Goal: Task Accomplishment & Management: Use online tool/utility

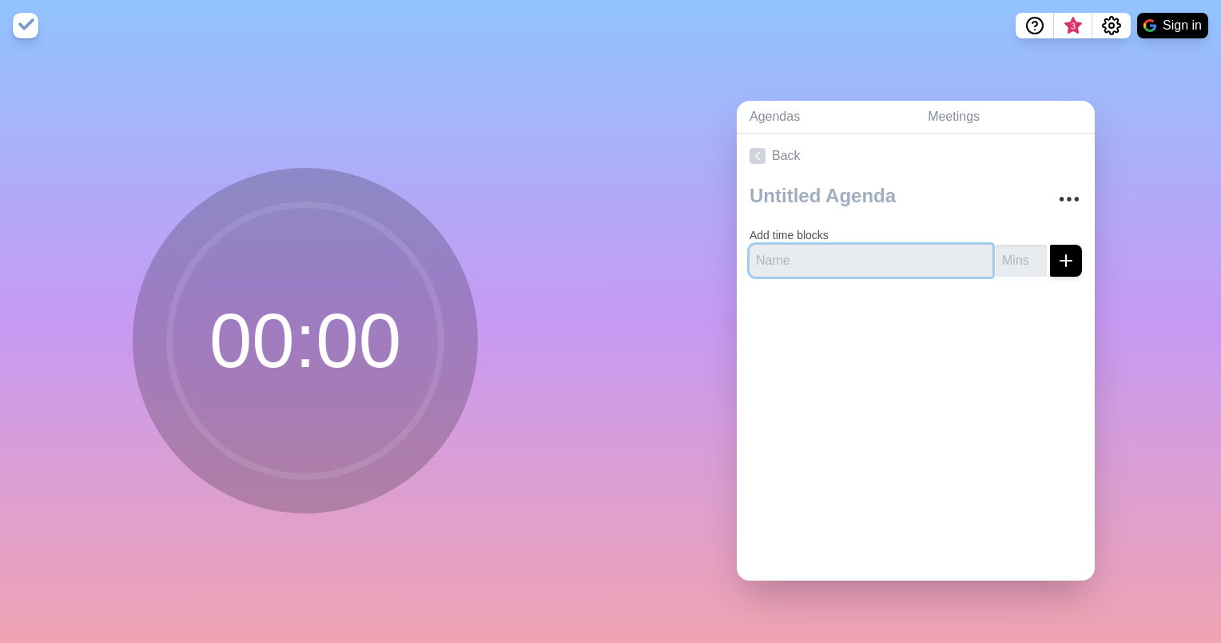
click at [782, 257] on input "text" at bounding box center [871, 261] width 243 height 32
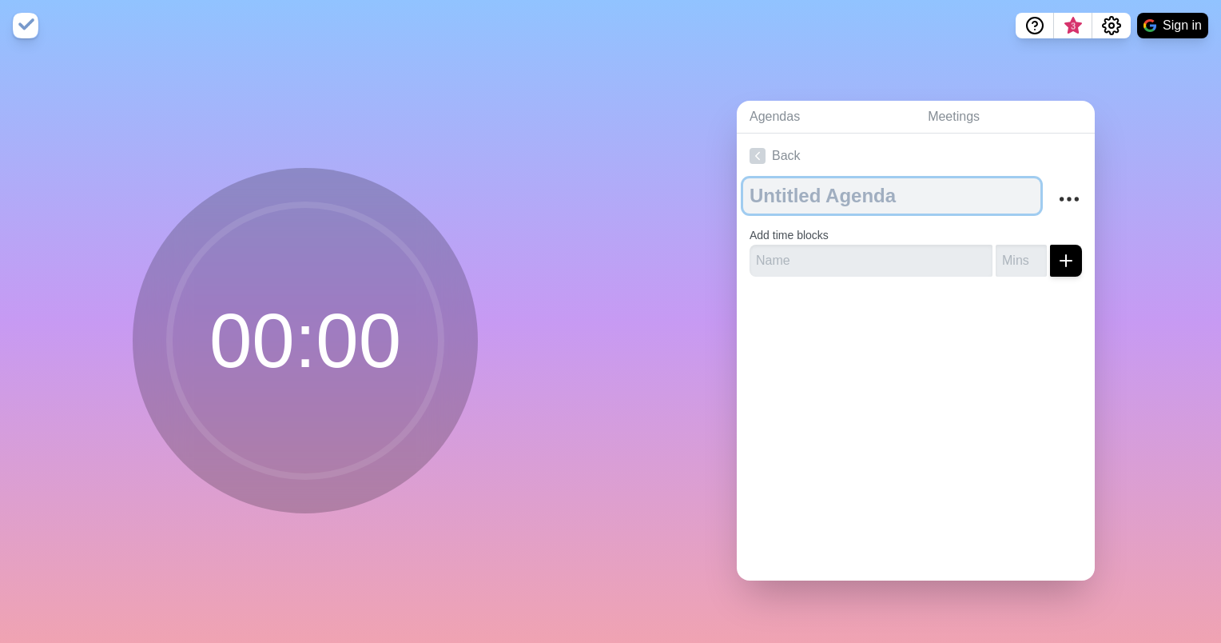
click at [764, 178] on textarea at bounding box center [891, 195] width 297 height 35
type textarea "i"
type textarea "ITMT"
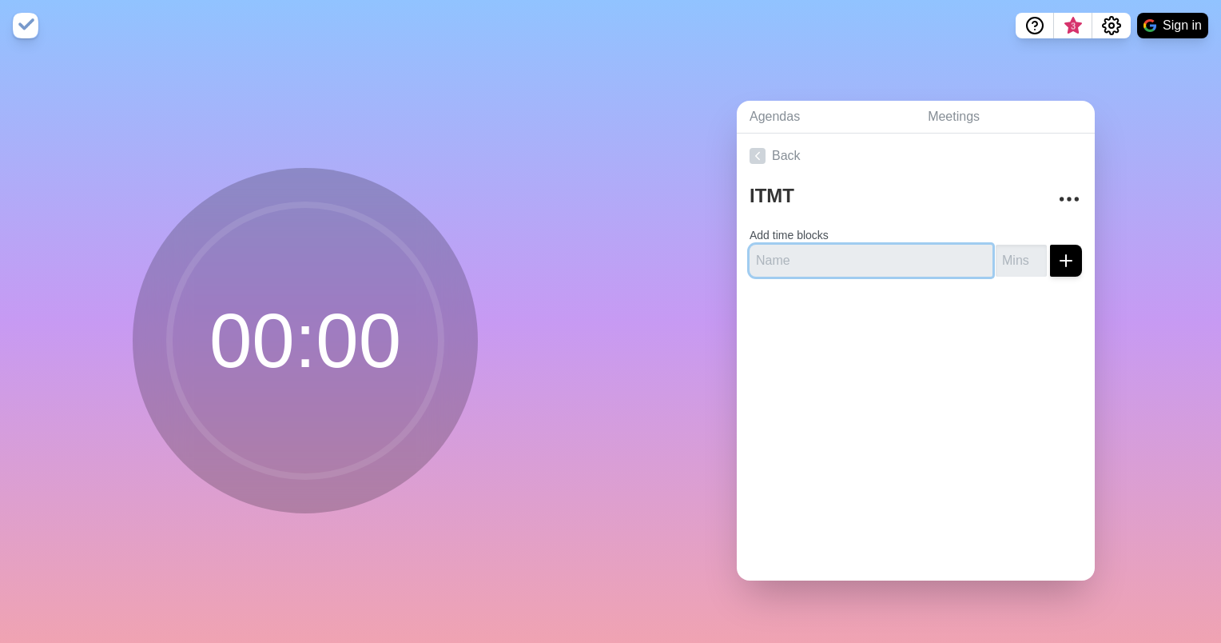
click at [766, 253] on input "text" at bounding box center [871, 261] width 243 height 32
type input "Opening"
click at [996, 254] on input "number" at bounding box center [1021, 261] width 51 height 32
type input "5"
click at [1057, 256] on icon "submit" at bounding box center [1066, 260] width 19 height 19
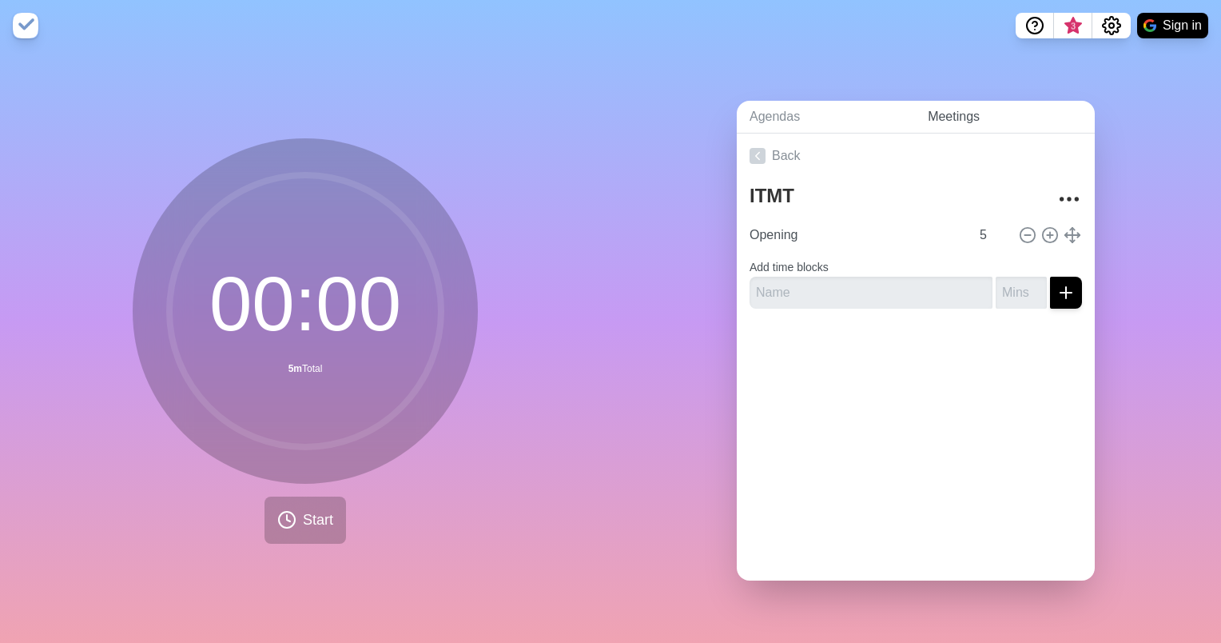
click at [927, 105] on link "Meetings" at bounding box center [1005, 117] width 180 height 33
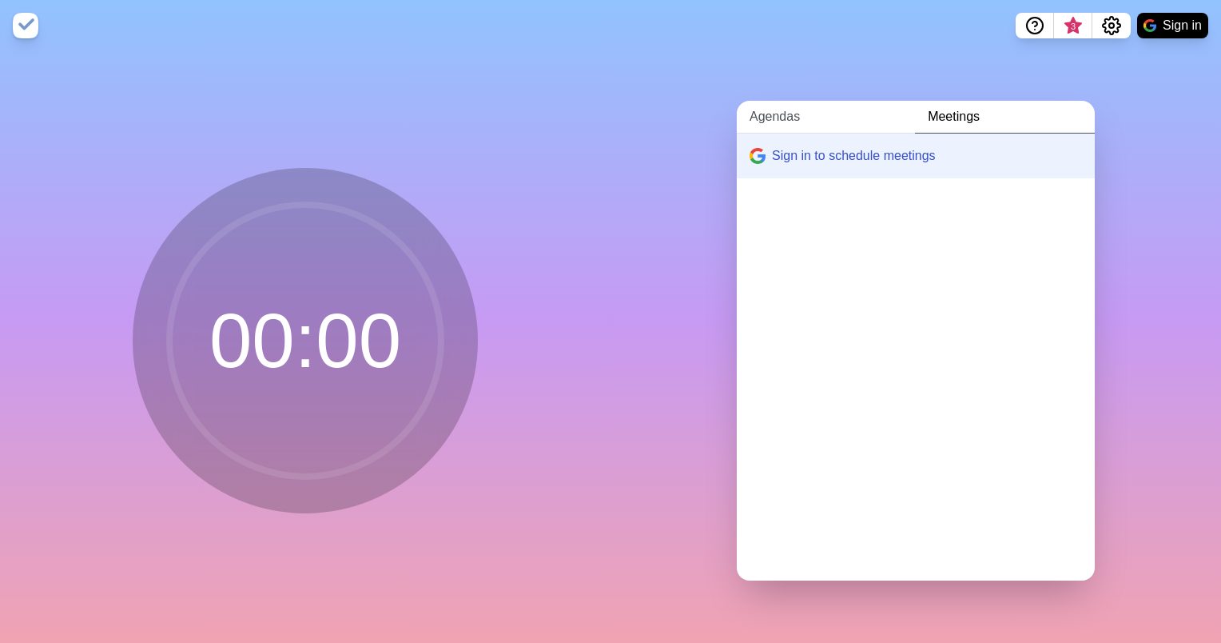
click at [767, 113] on link "Agendas" at bounding box center [826, 117] width 178 height 33
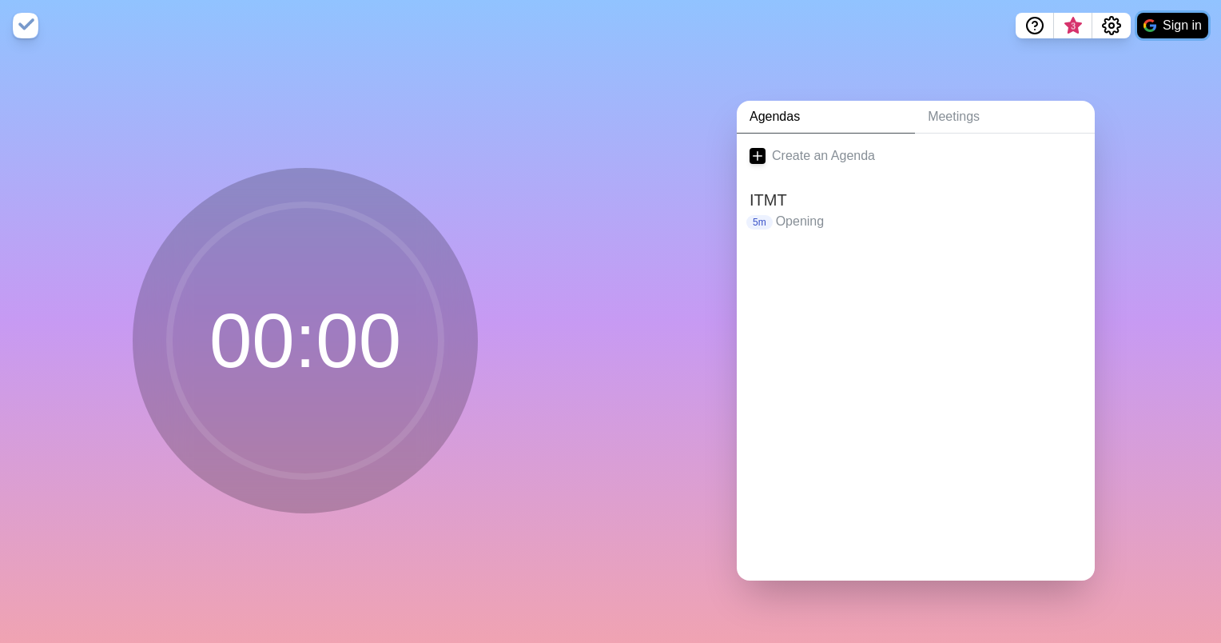
click at [1170, 24] on button "Sign in" at bounding box center [1172, 26] width 71 height 26
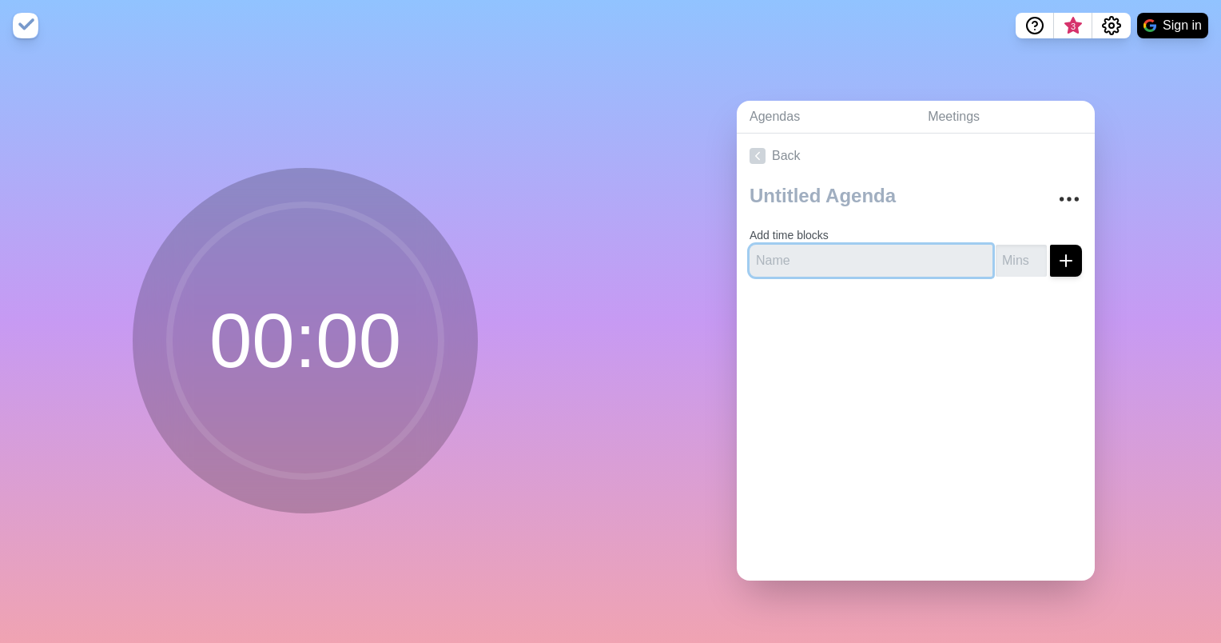
click at [809, 262] on input "text" at bounding box center [871, 261] width 243 height 32
type input "2"
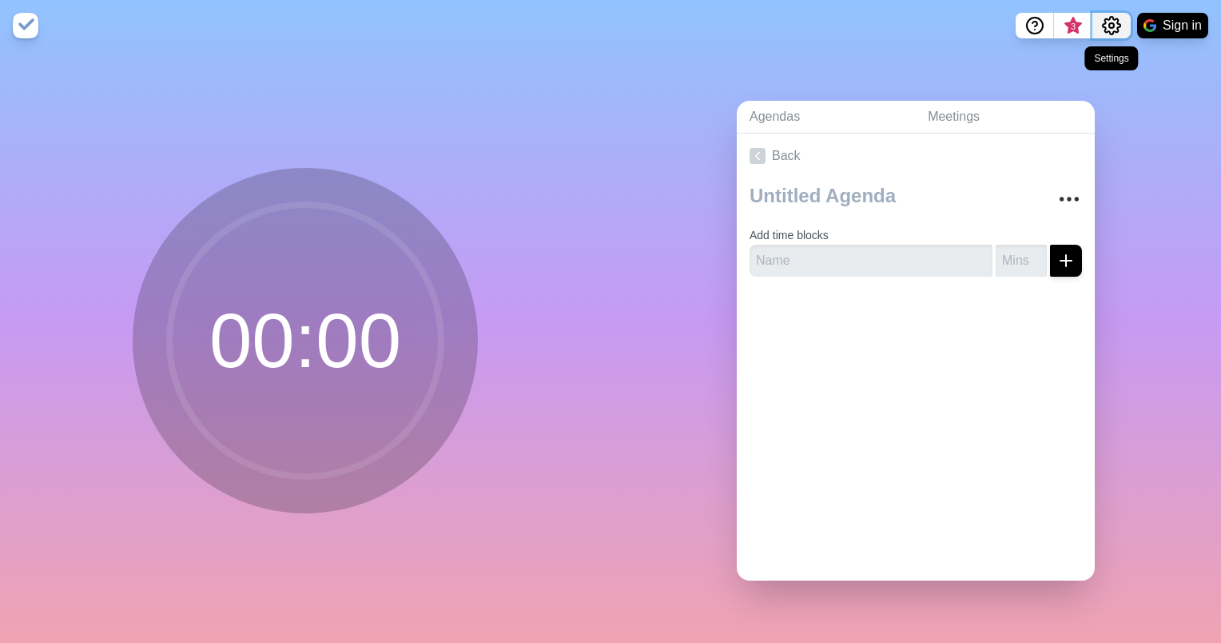
click at [1109, 25] on icon "Settings" at bounding box center [1111, 25] width 19 height 19
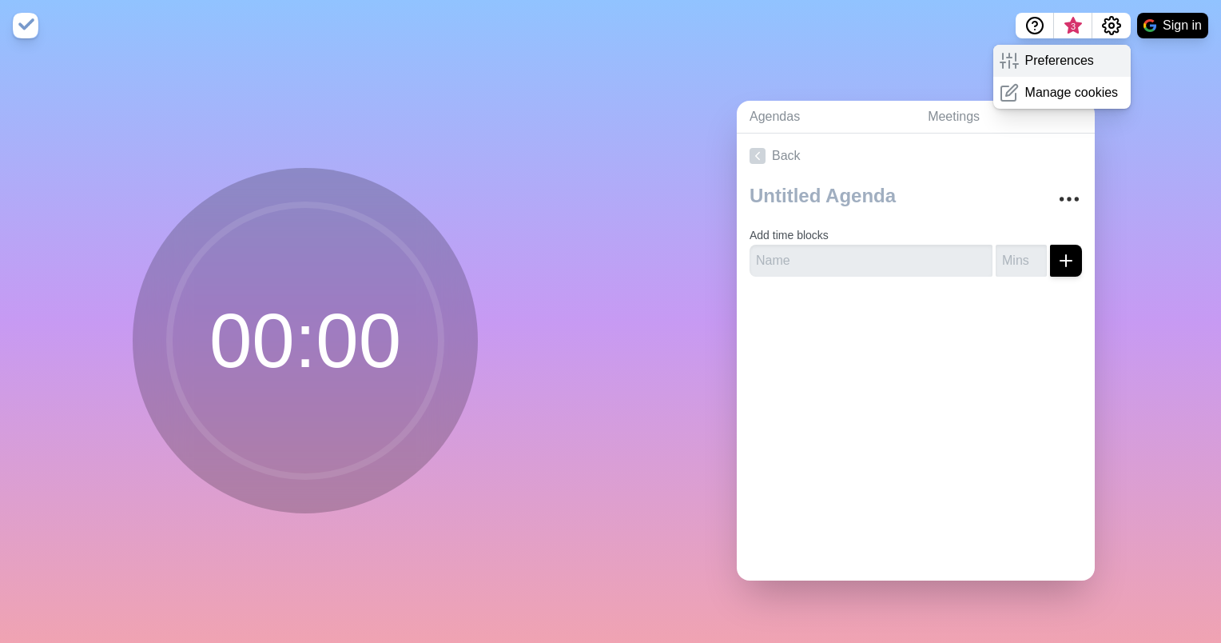
click at [1051, 58] on p "Preferences" at bounding box center [1059, 60] width 69 height 19
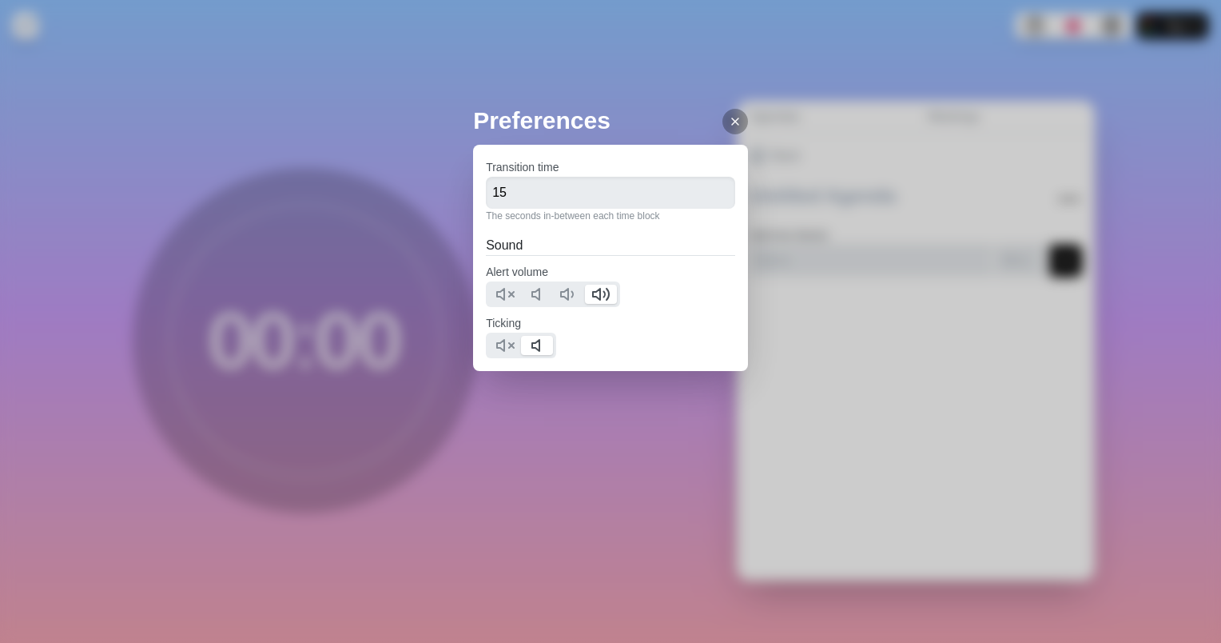
click at [729, 121] on icon at bounding box center [735, 121] width 13 height 13
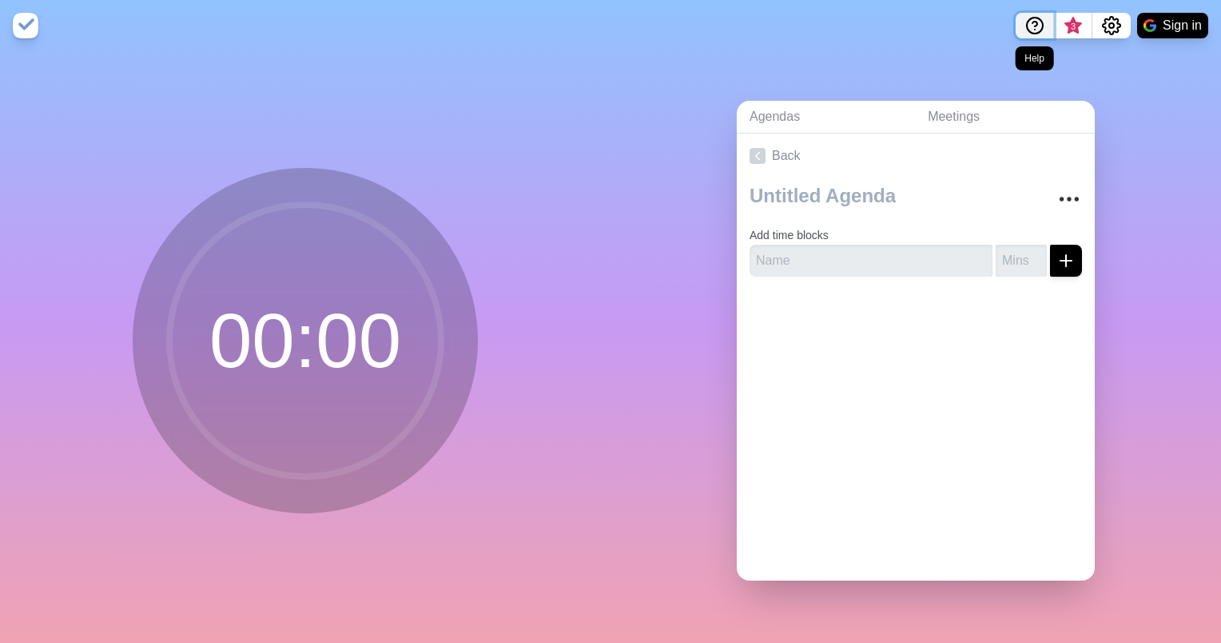
click at [1025, 24] on icon "Help" at bounding box center [1034, 25] width 19 height 19
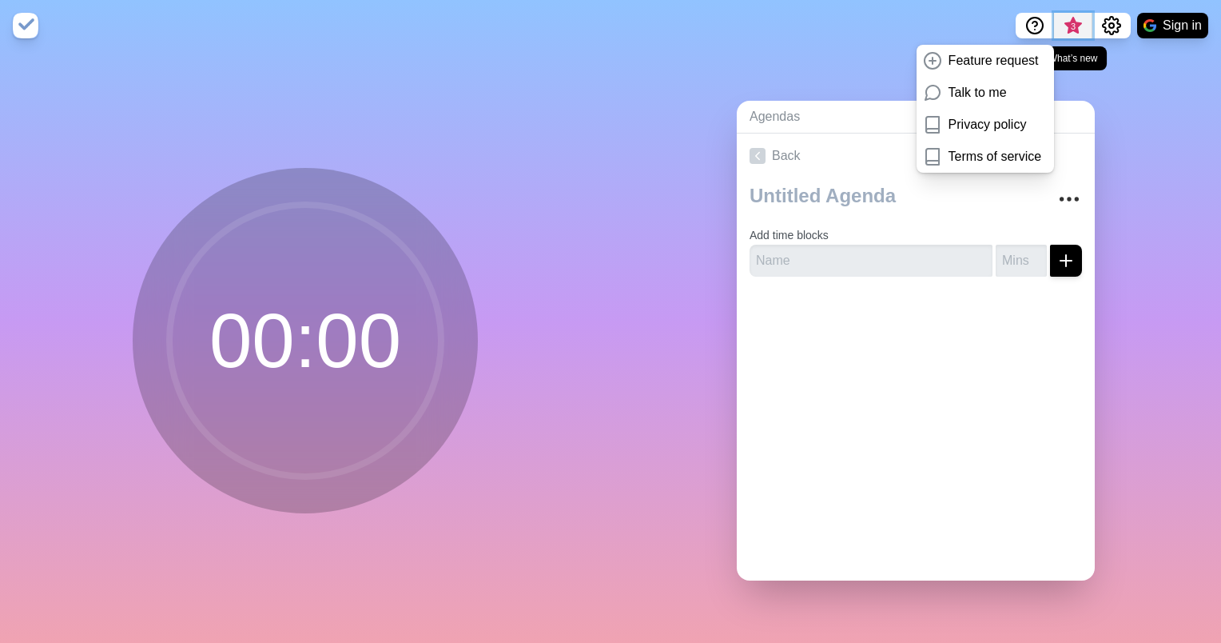
click at [1077, 29] on span "3" at bounding box center [1073, 26] width 13 height 13
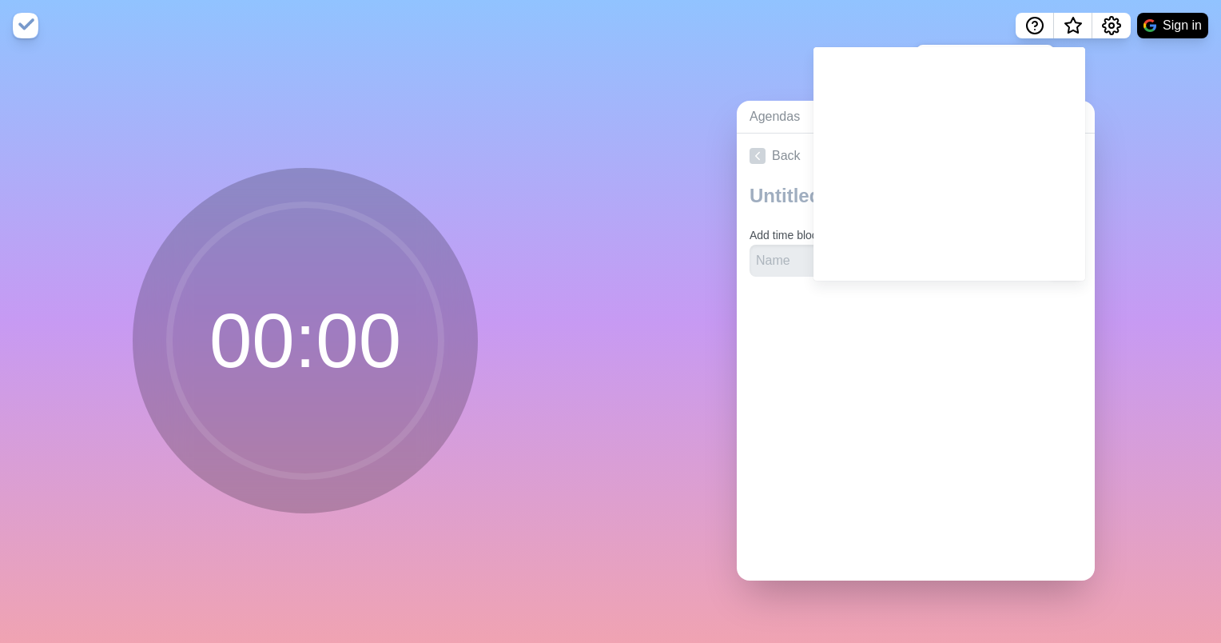
click at [631, 229] on div "Agendas Meetings Back Add time blocks" at bounding box center [916, 346] width 611 height 591
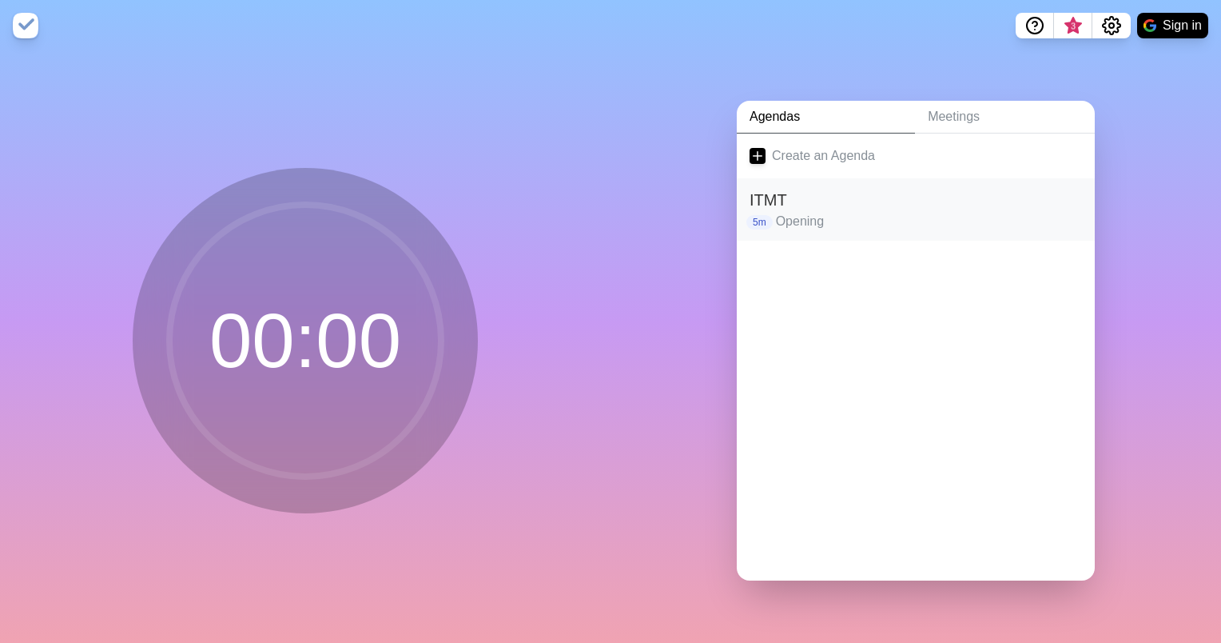
click at [797, 214] on p "Opening" at bounding box center [929, 221] width 306 height 19
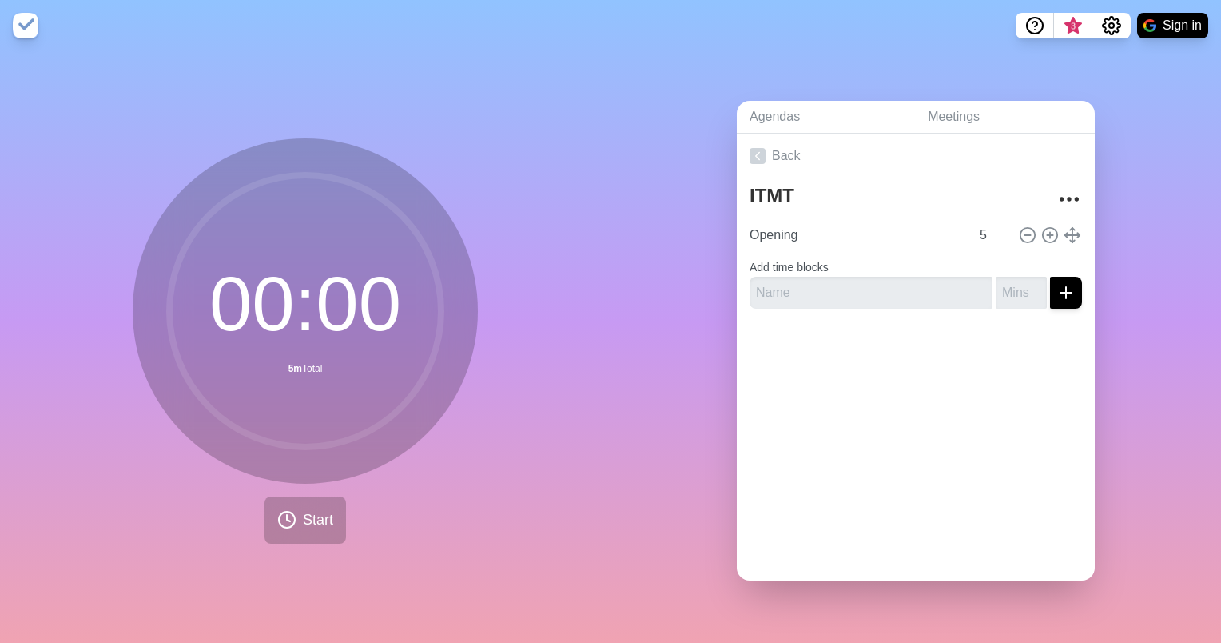
click at [782, 301] on div "ITMT Opening 5 Add time blocks" at bounding box center [916, 249] width 358 height 143
click at [766, 289] on input "text" at bounding box center [871, 293] width 243 height 32
type input "Review actions"
click at [996, 294] on input "number" at bounding box center [1021, 293] width 51 height 32
type input "10"
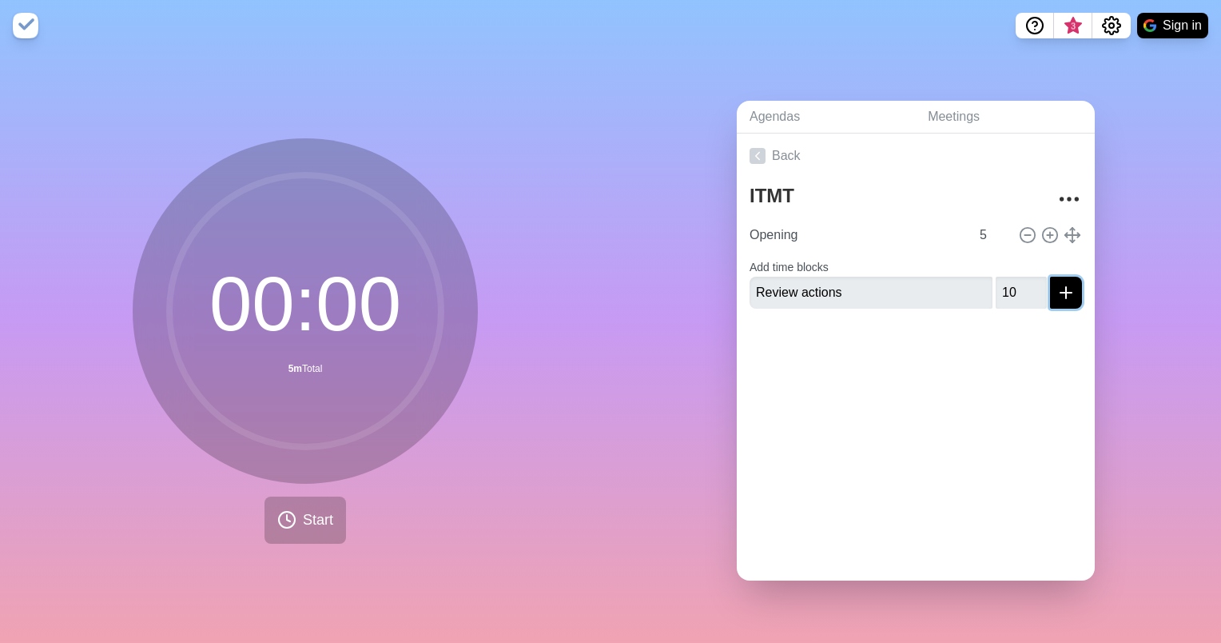
click at [1057, 294] on icon "submit" at bounding box center [1066, 292] width 19 height 19
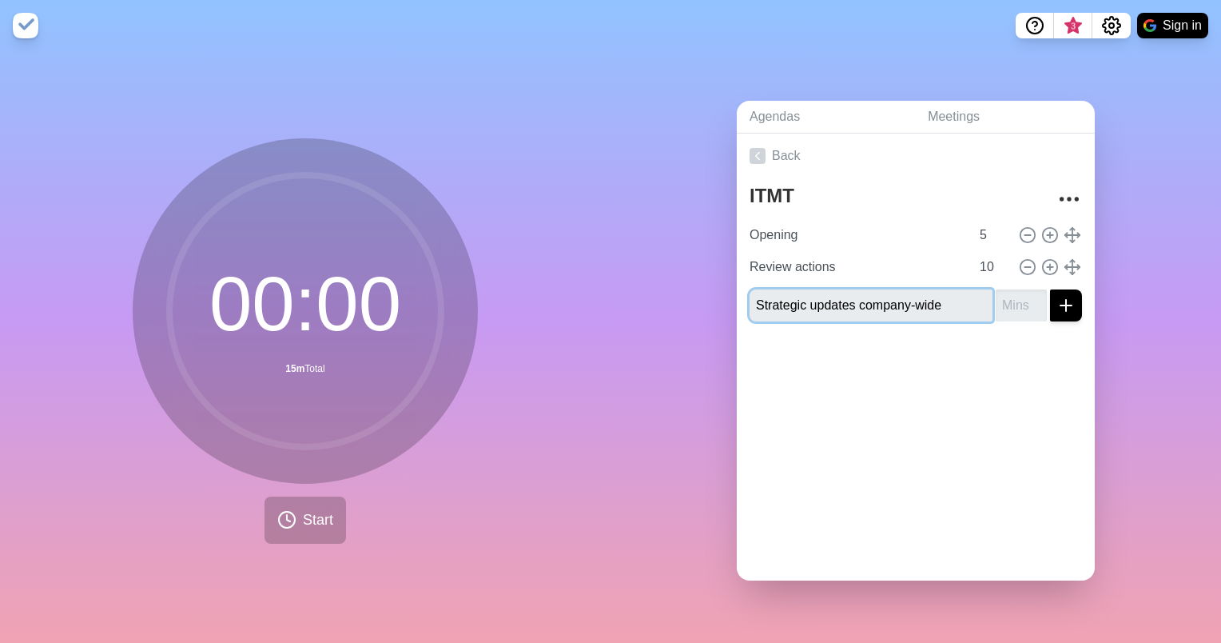
type input "Strategic updates company-wide"
click at [996, 304] on input "number" at bounding box center [1021, 305] width 51 height 32
type input "10"
click at [1057, 305] on icon "submit" at bounding box center [1066, 305] width 19 height 19
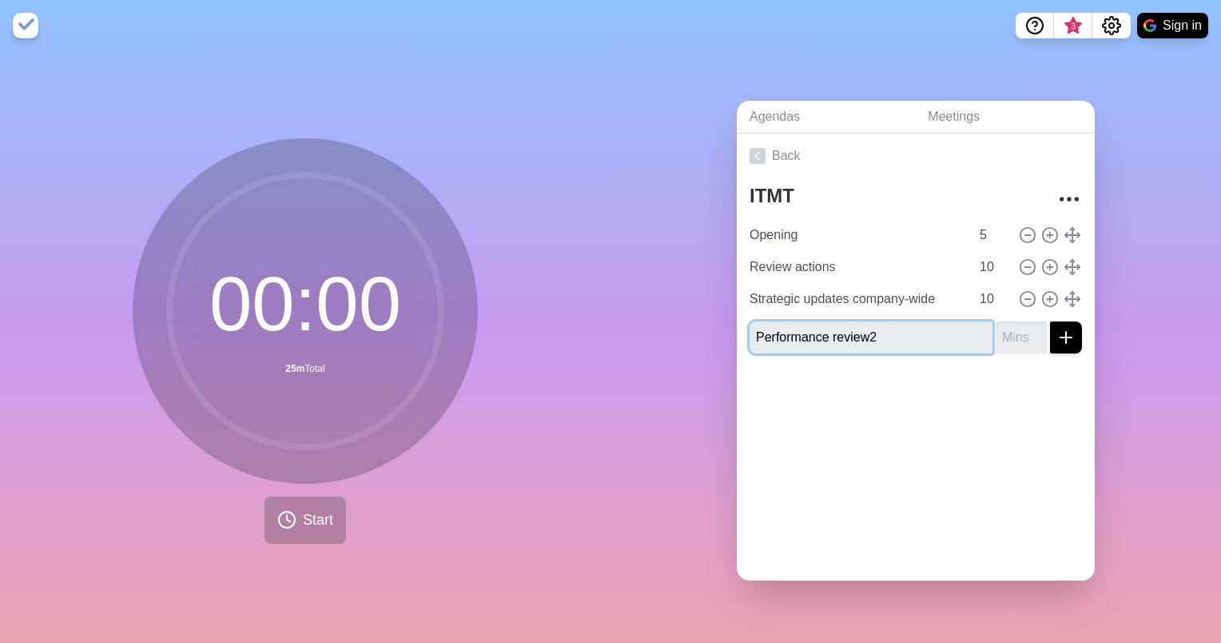
type input "Performance review"
type input "20"
click at [1066, 332] on line "submit" at bounding box center [1066, 337] width 0 height 11
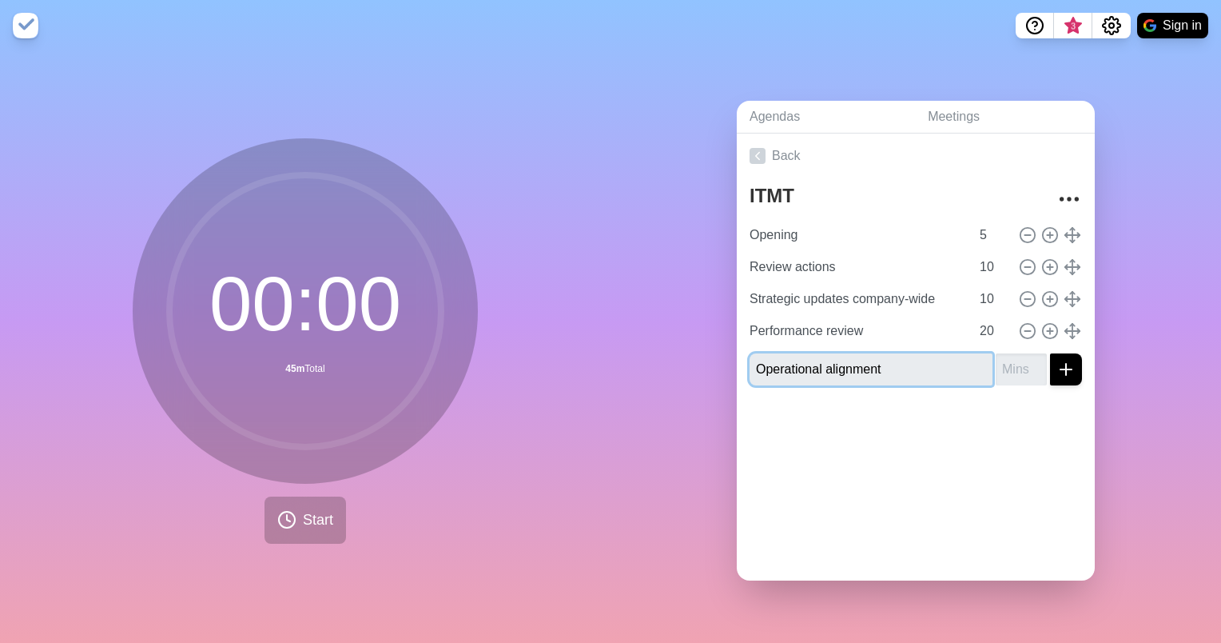
type input "Operational alignment"
type input "20"
click at [1057, 369] on icon "submit" at bounding box center [1066, 369] width 19 height 19
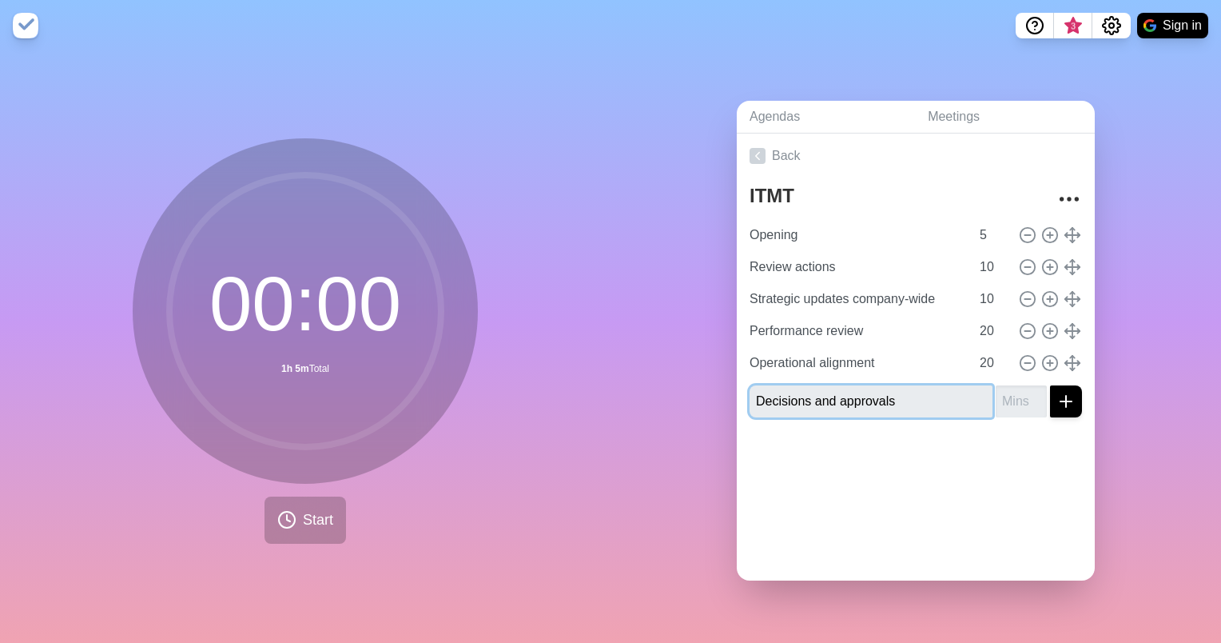
type input "Decisions and approvals"
type input "10"
click at [1057, 396] on icon "submit" at bounding box center [1066, 401] width 19 height 19
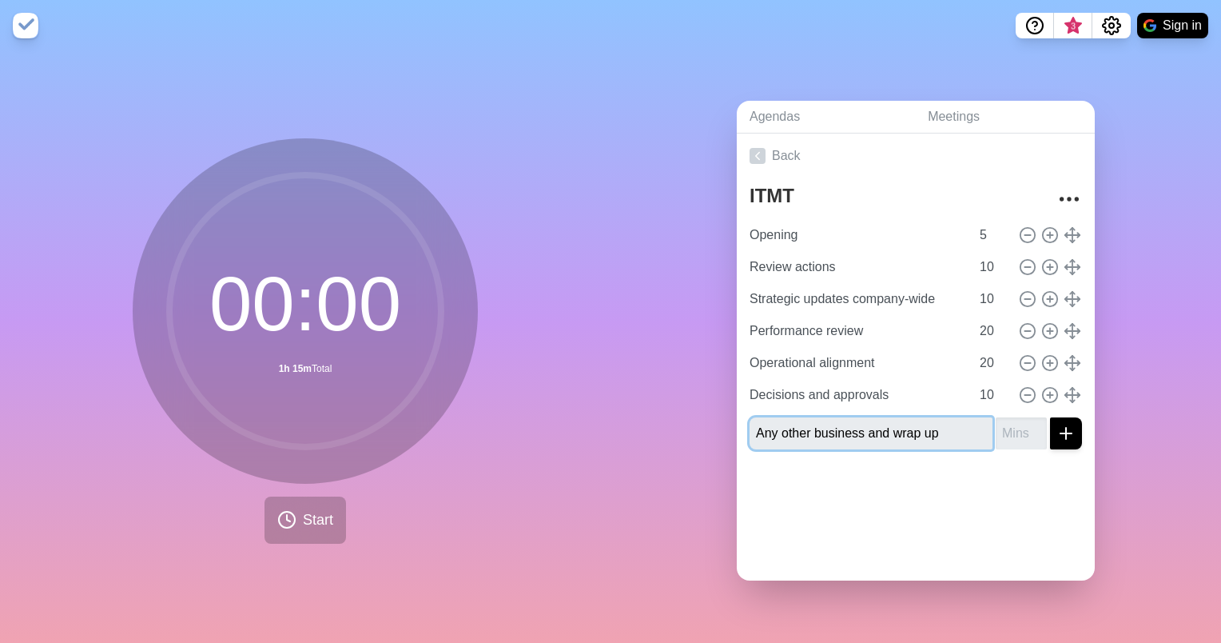
type input "Any other business and wrap up"
type input "10"
click at [1057, 424] on icon "submit" at bounding box center [1066, 433] width 19 height 19
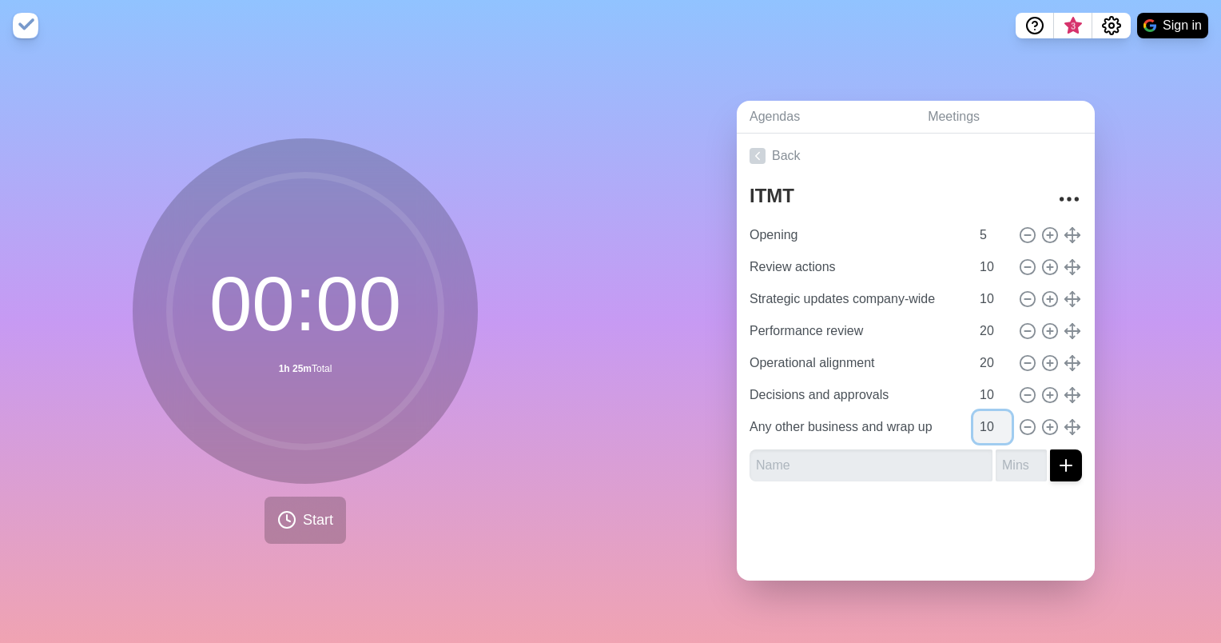
click at [973, 424] on input "10" at bounding box center [992, 427] width 38 height 32
type input "0"
type input "5"
click at [887, 510] on div at bounding box center [916, 526] width 358 height 64
click at [930, 113] on link "Meetings" at bounding box center [1005, 117] width 180 height 33
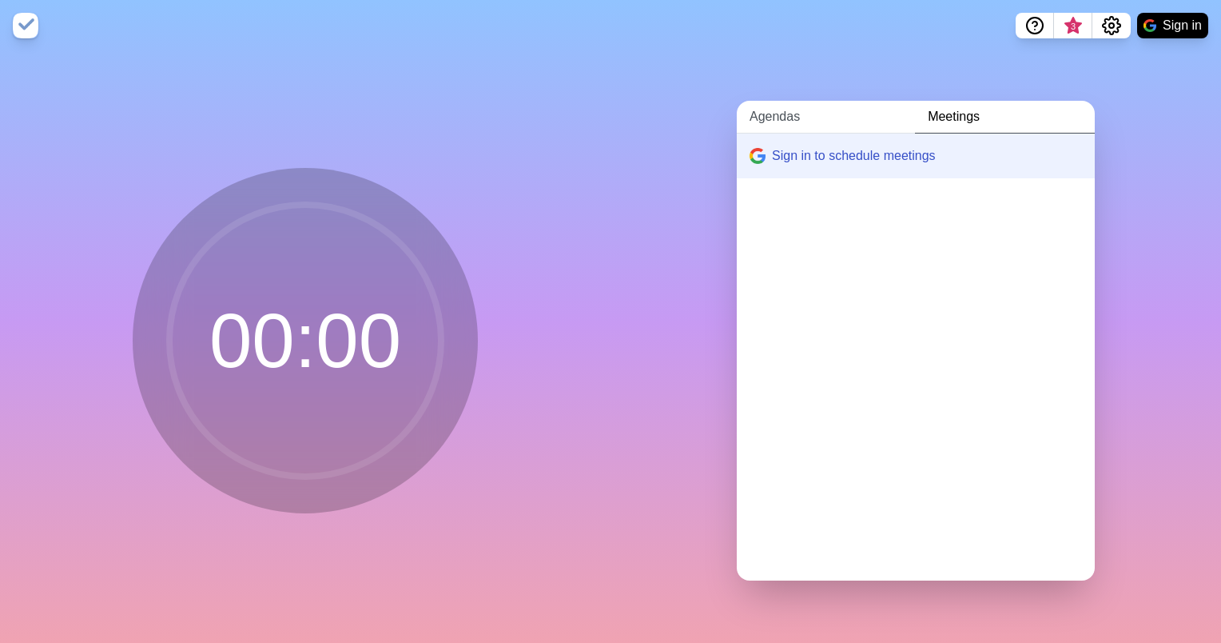
click at [771, 105] on link "Agendas" at bounding box center [826, 117] width 178 height 33
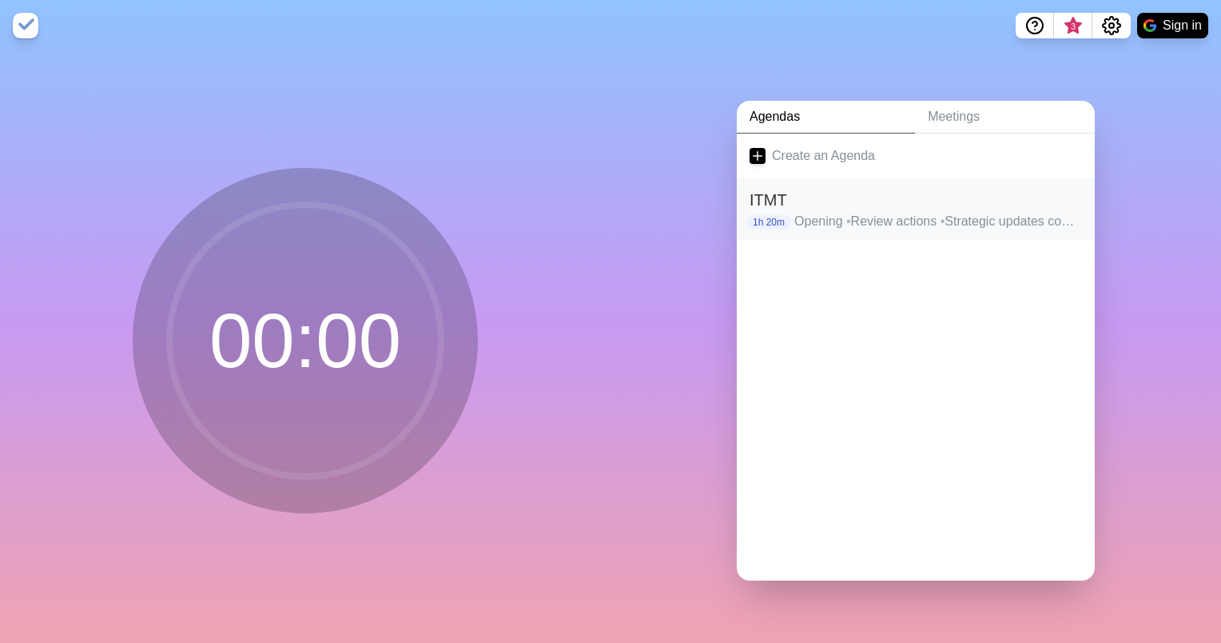
click at [855, 199] on h2 "ITMT" at bounding box center [916, 200] width 332 height 24
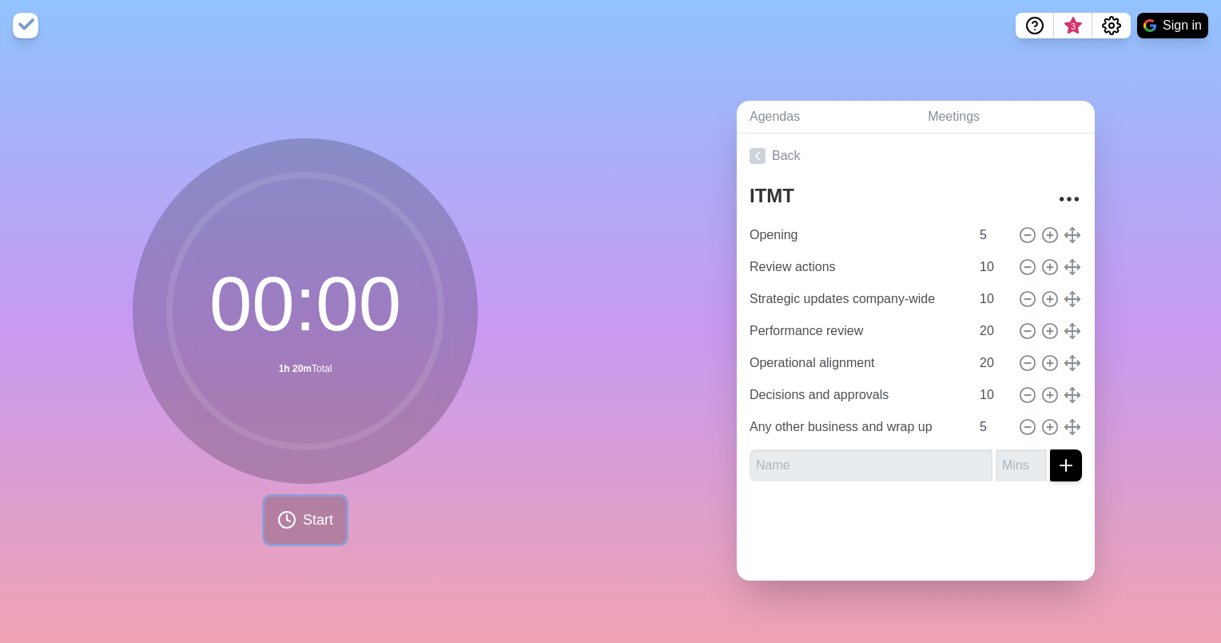
click at [303, 515] on span "Start" at bounding box center [318, 520] width 30 height 22
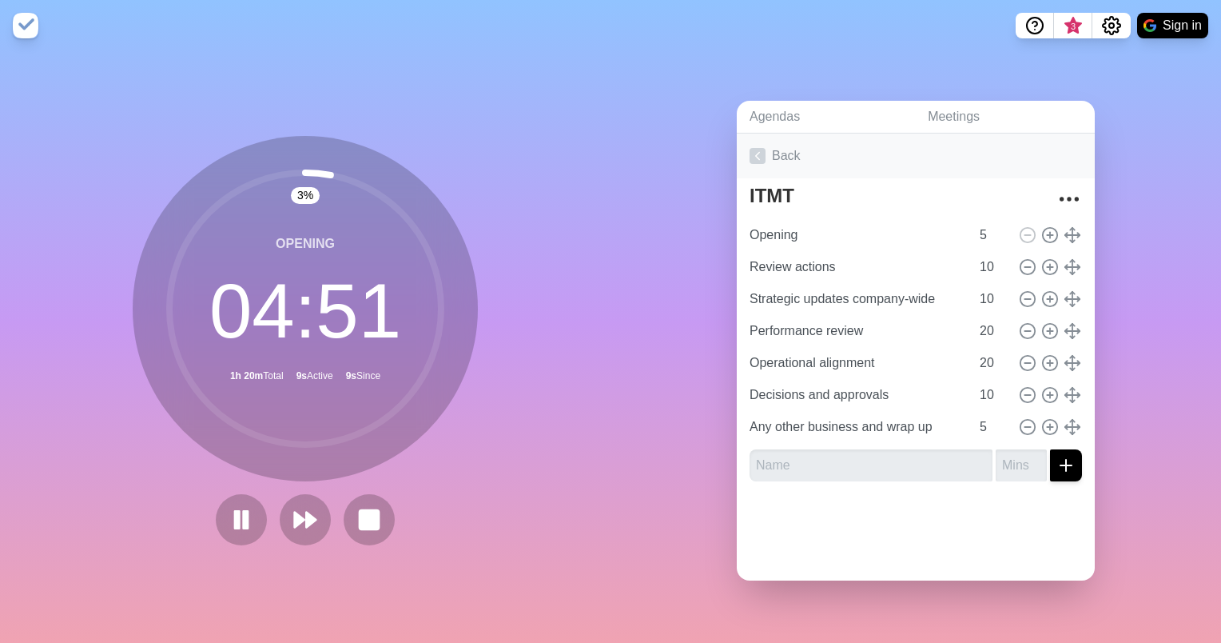
click at [751, 148] on icon at bounding box center [758, 156] width 16 height 16
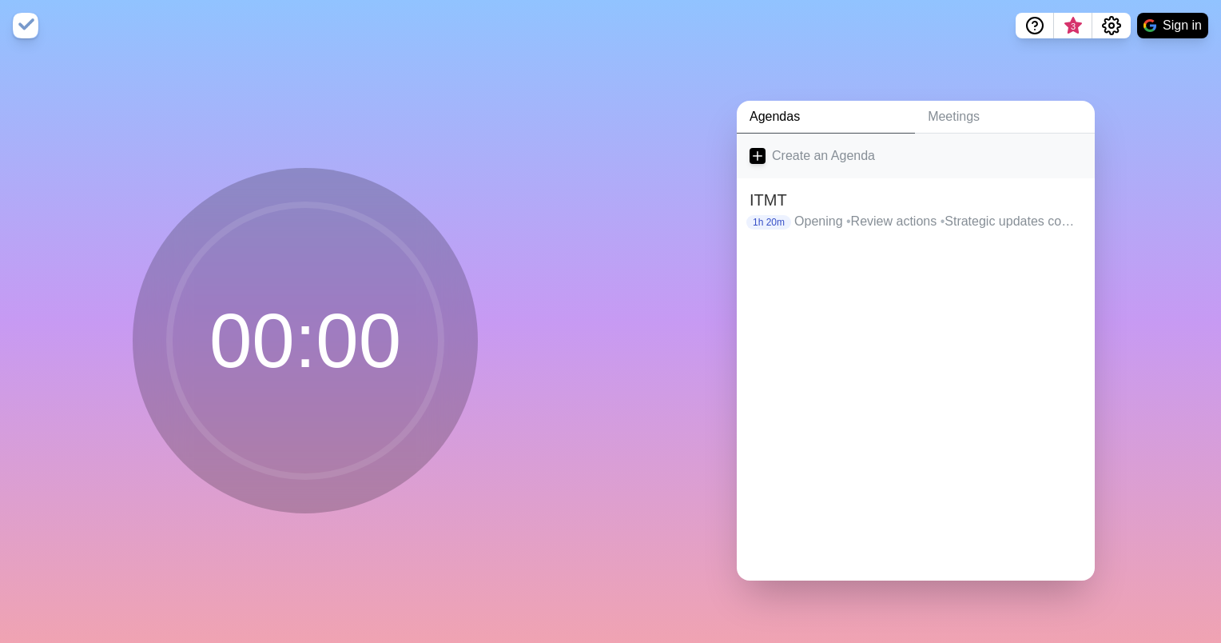
click at [794, 145] on link "Create an Agenda" at bounding box center [916, 155] width 358 height 45
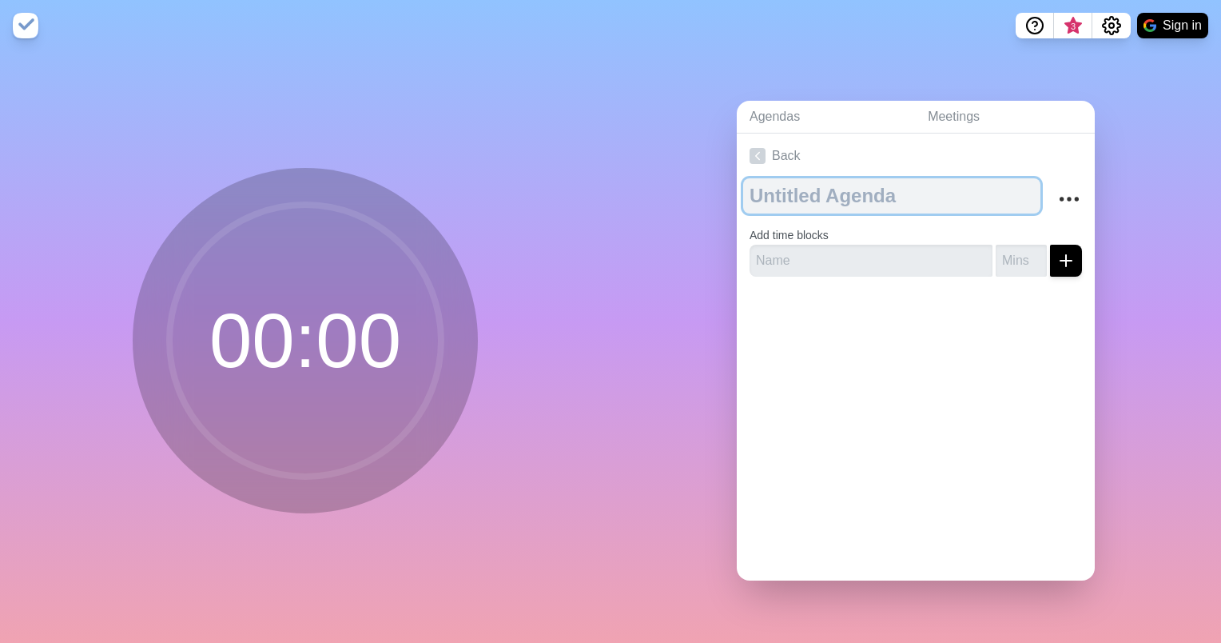
click at [784, 198] on textarea at bounding box center [891, 195] width 297 height 35
type textarea "Test"
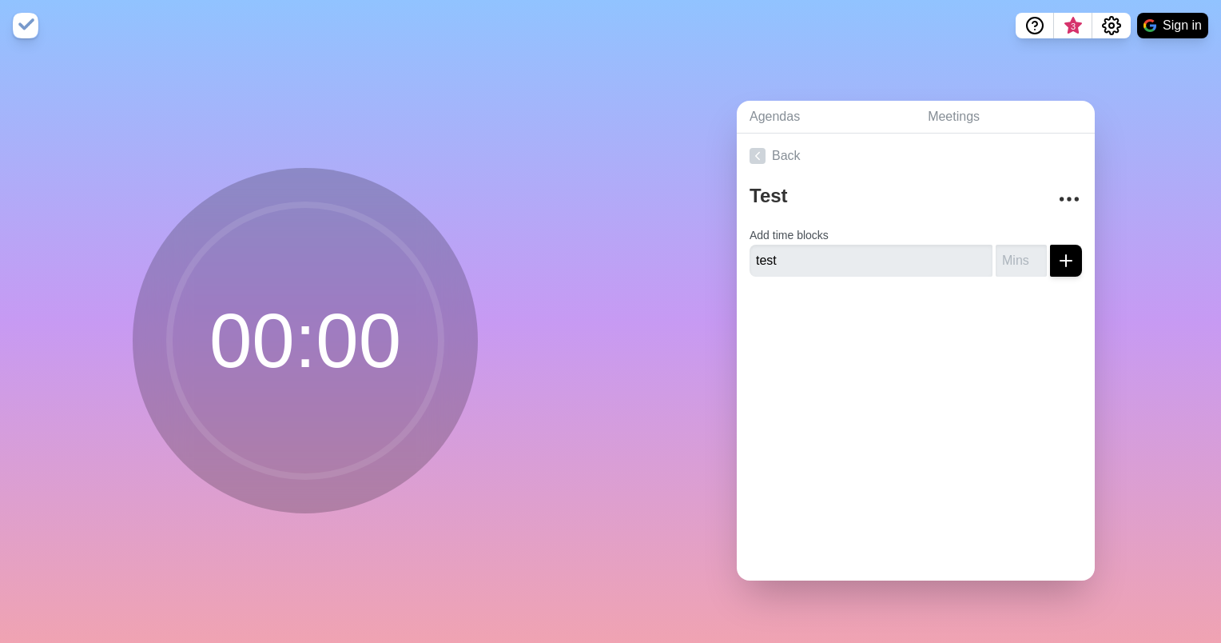
type input "test"
click at [996, 256] on input "1" at bounding box center [1021, 261] width 51 height 32
type input "1"
click at [1057, 260] on icon "submit" at bounding box center [1066, 260] width 19 height 19
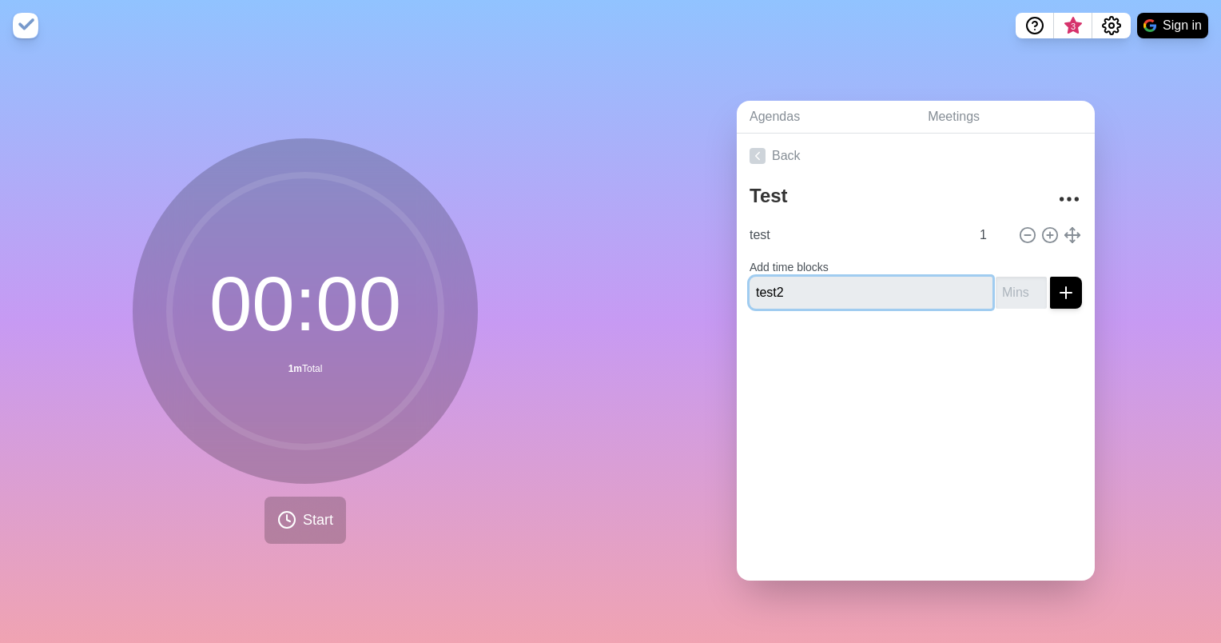
type input "test2"
click at [996, 283] on input "1" at bounding box center [1021, 293] width 51 height 32
type input "1"
click at [1057, 283] on icon "submit" at bounding box center [1066, 292] width 19 height 19
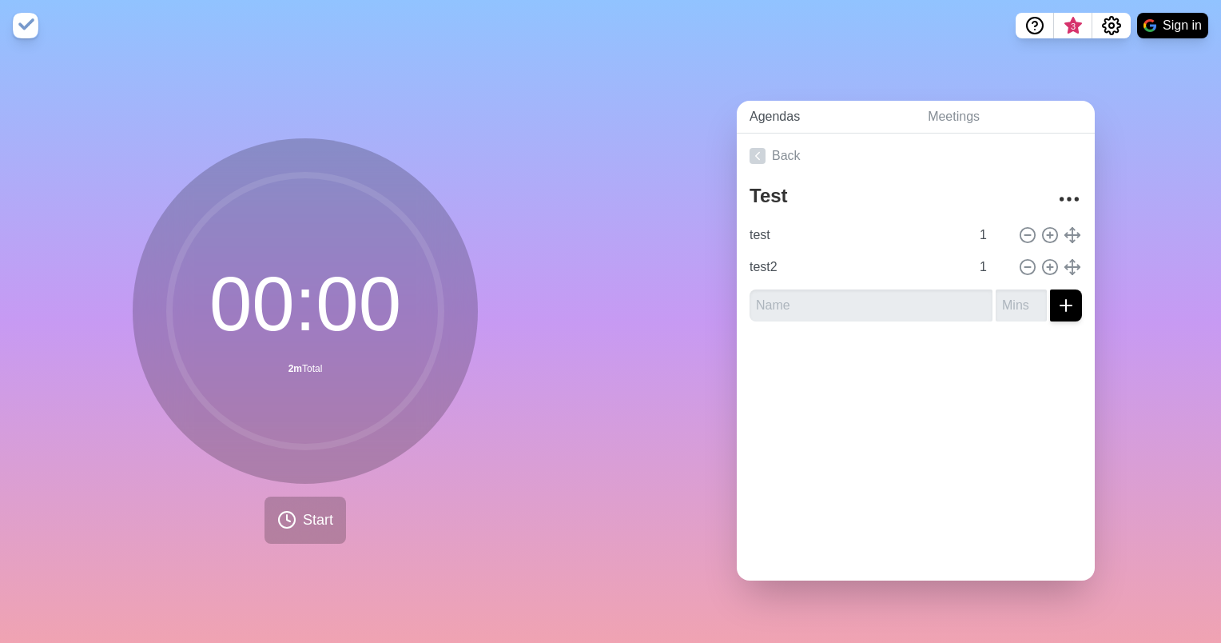
click at [751, 118] on link "Agendas" at bounding box center [826, 117] width 178 height 33
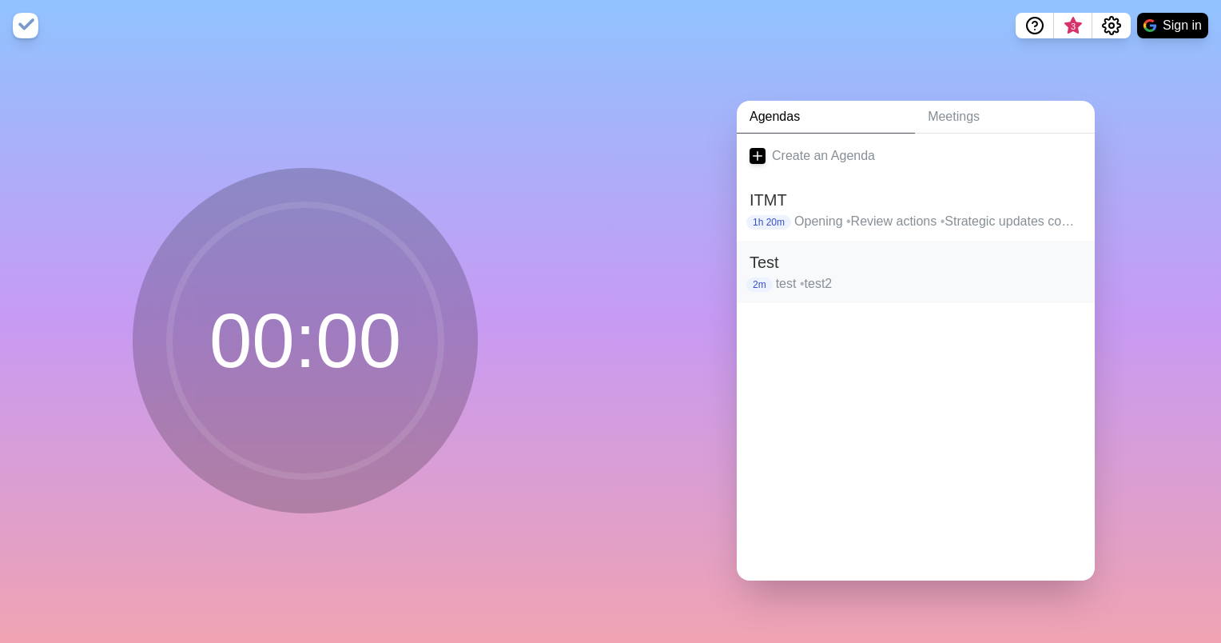
click at [779, 274] on p "test • test2" at bounding box center [929, 283] width 306 height 19
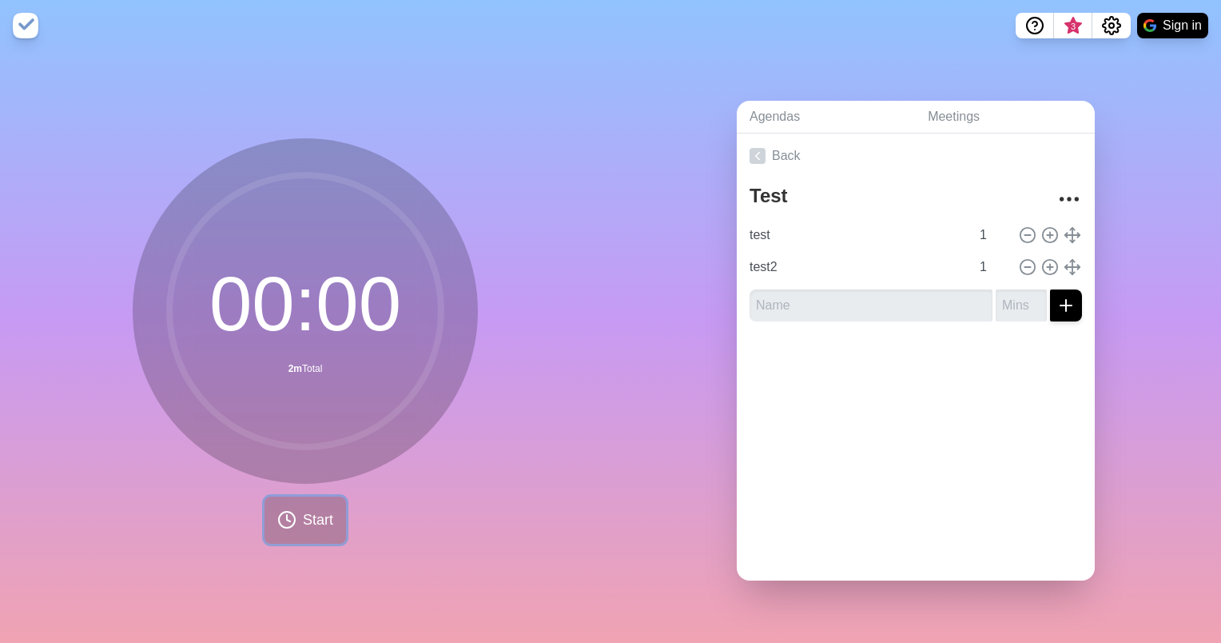
click at [284, 520] on circle at bounding box center [287, 519] width 16 height 16
